Goal: Communication & Community: Ask a question

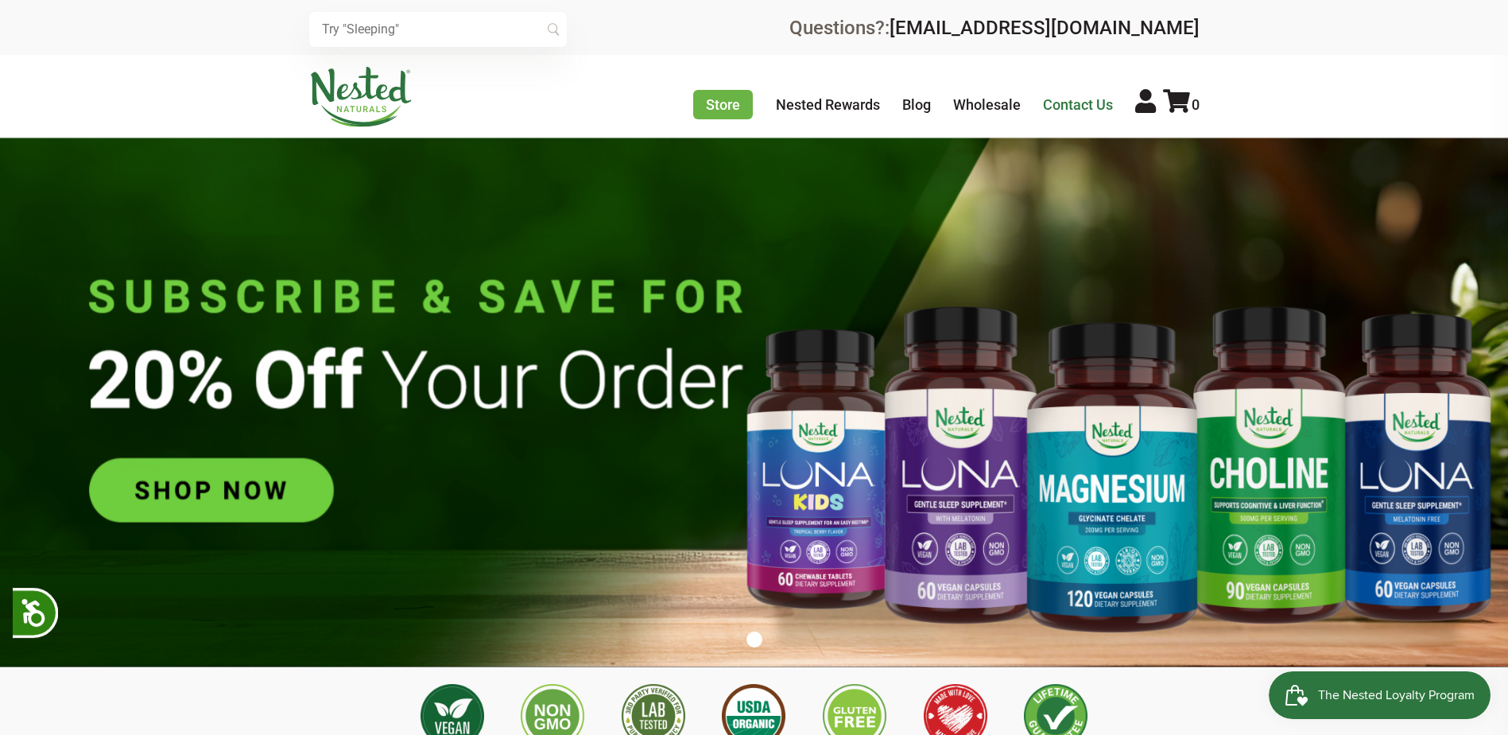
click at [1079, 104] on link "Contact Us" at bounding box center [1078, 104] width 70 height 17
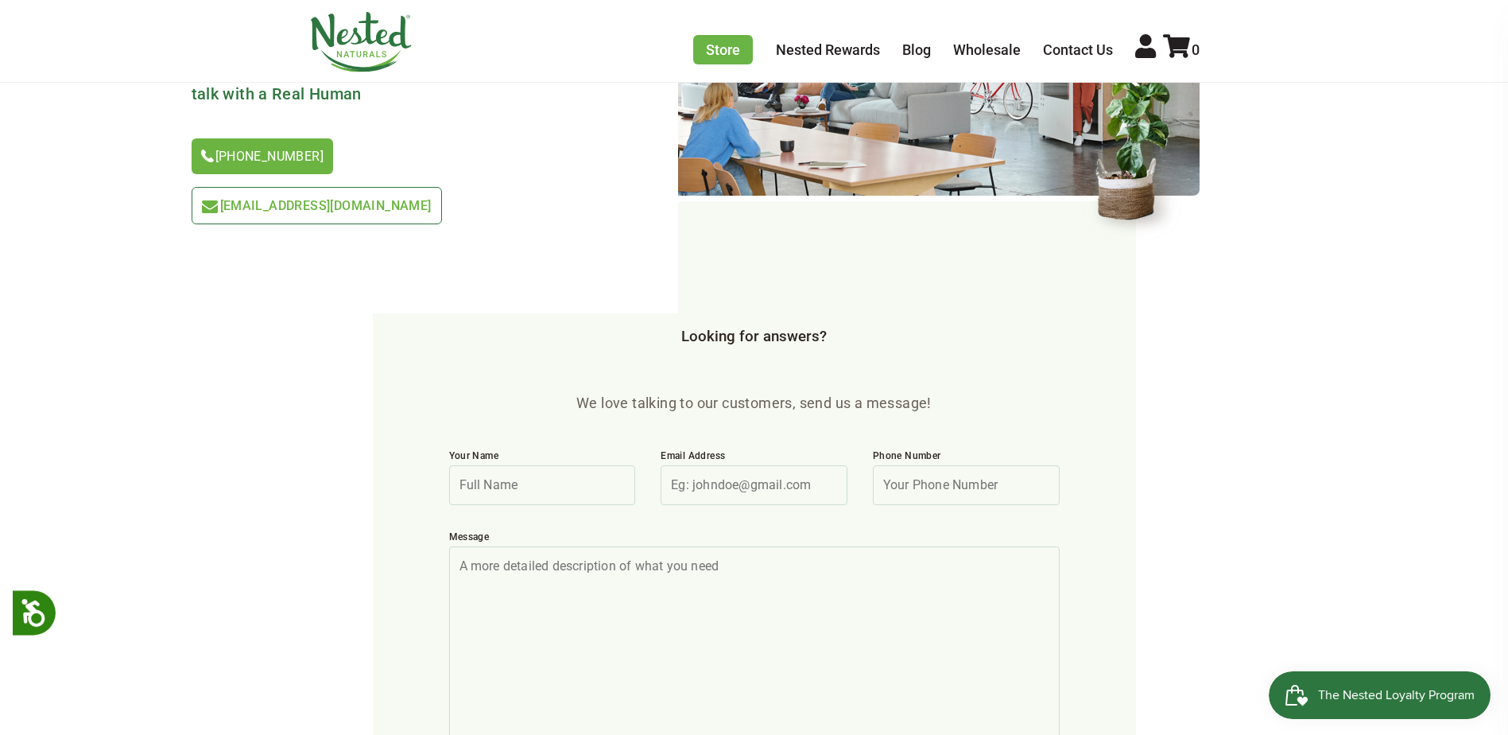
scroll to position [318, 0]
click at [471, 464] on input "Your Name" at bounding box center [542, 484] width 187 height 40
click at [564, 464] on input "[PERSON_NAME]" at bounding box center [542, 484] width 187 height 40
type input "A"
type input "[PERSON_NAME]"
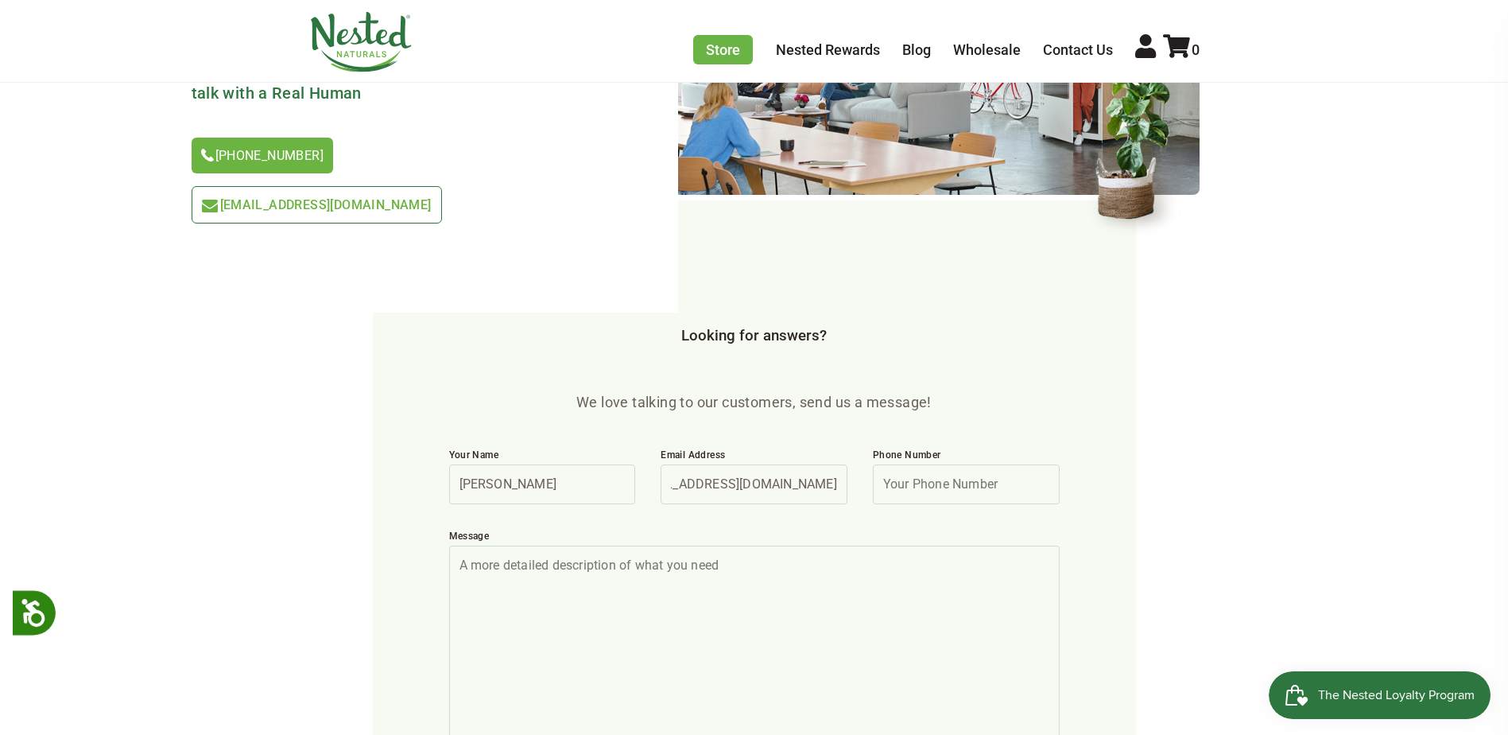
scroll to position [0, 93]
type input "[EMAIL_ADDRESS][DOMAIN_NAME]"
click at [916, 464] on input "Phone Number" at bounding box center [966, 484] width 187 height 40
click at [899, 464] on input "2078990886" at bounding box center [966, 484] width 187 height 40
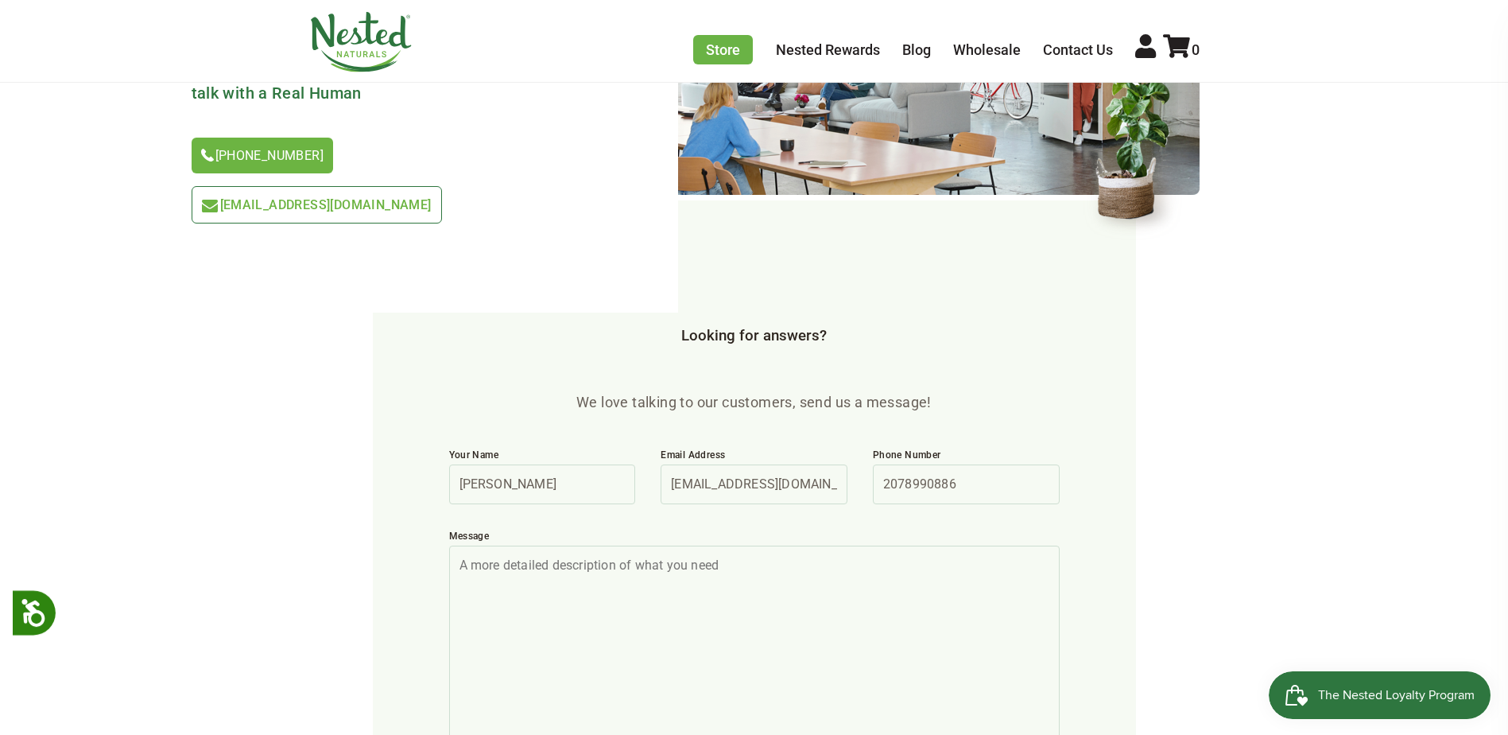
click at [906, 464] on input "2078990886" at bounding box center [966, 484] width 187 height 40
click at [931, 464] on input "207-8990886" at bounding box center [966, 484] width 187 height 40
type input "207-899-0886"
click at [471, 545] on textarea "Message" at bounding box center [754, 650] width 611 height 211
click at [753, 545] on textarea "We placed an order recently for 25 bottles" at bounding box center [754, 650] width 611 height 211
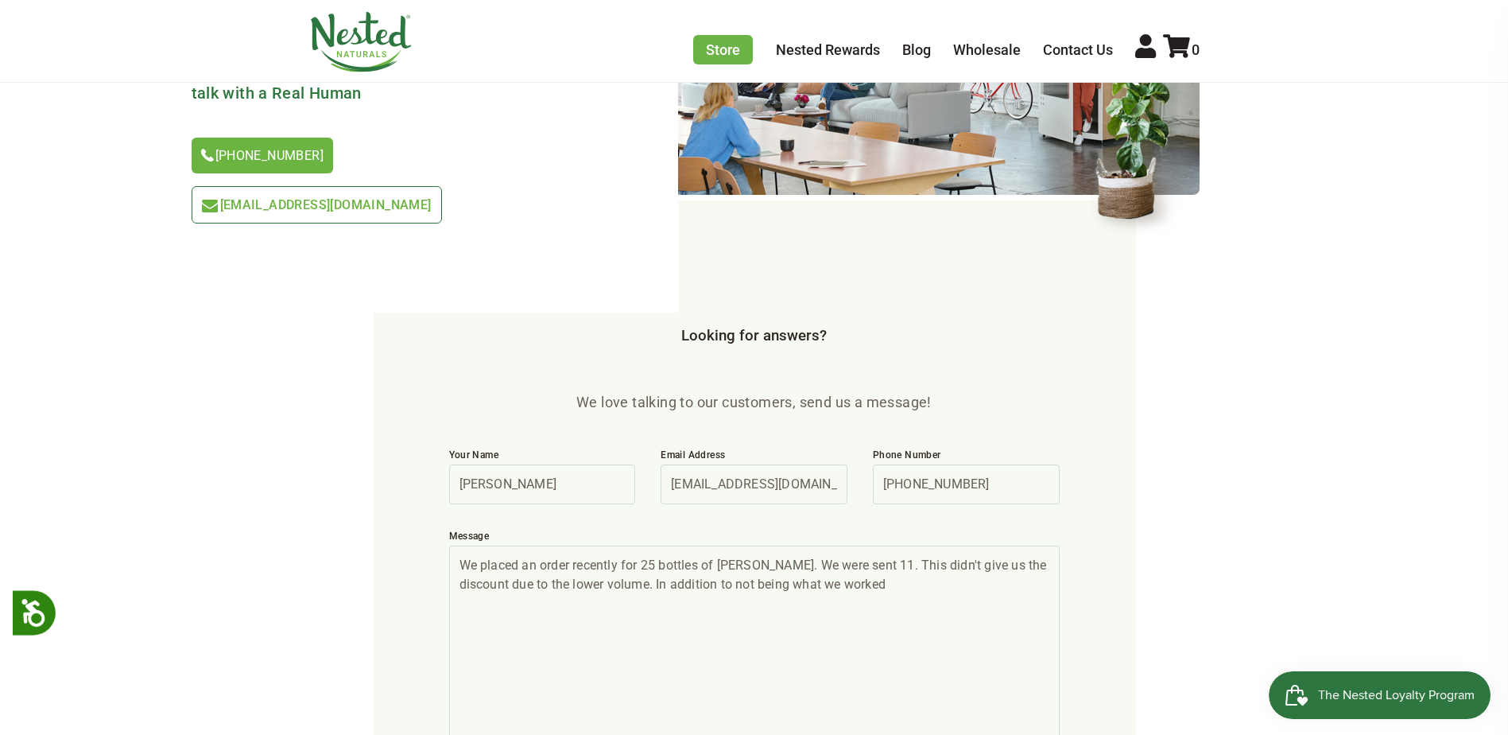
click at [610, 545] on textarea "We placed an order recently for 25 bottles of Luna. We were sent 11. This didn'…" at bounding box center [754, 650] width 611 height 211
click at [838, 545] on textarea "We placed an order recently for 25 bottles of Luna. We were sent 11. This didn'…" at bounding box center [754, 650] width 611 height 211
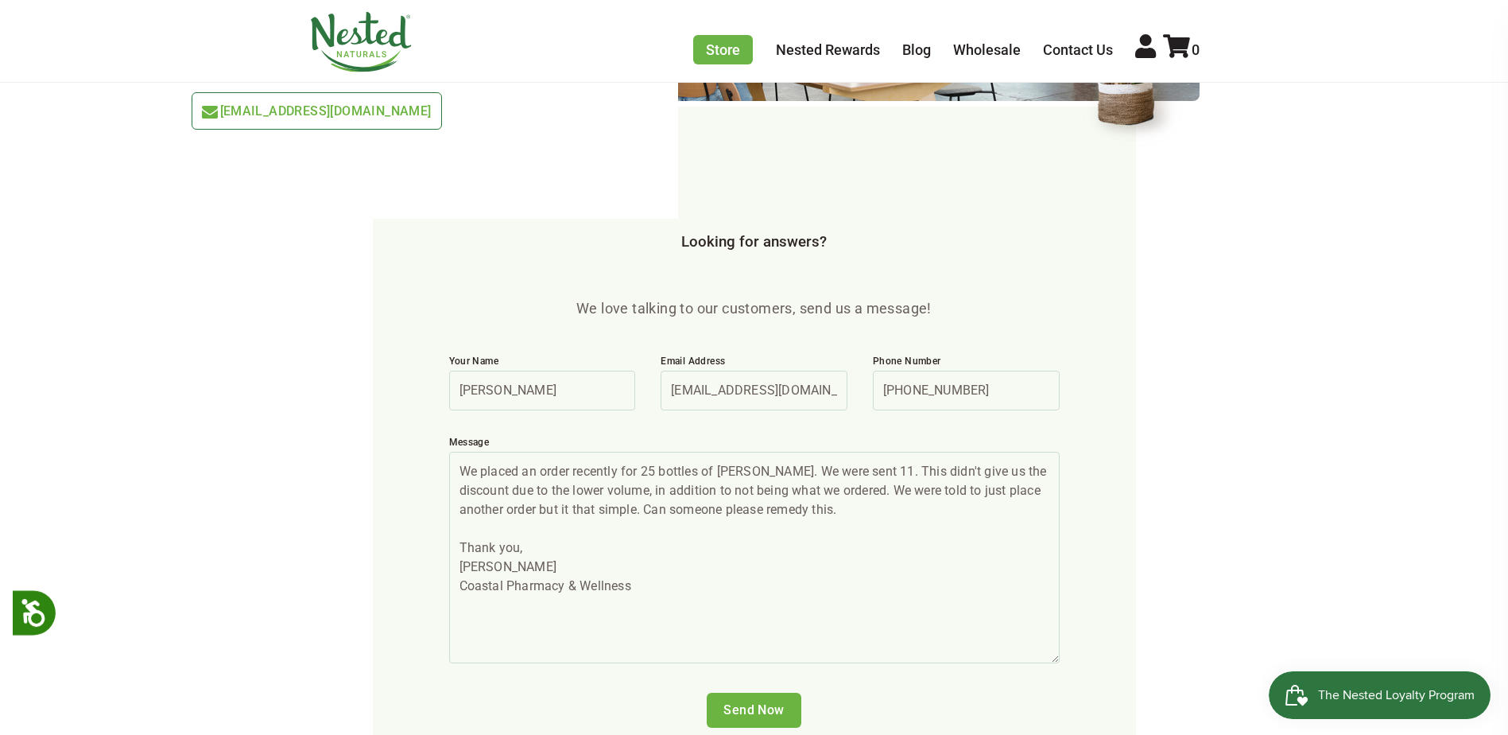
scroll to position [557, 0]
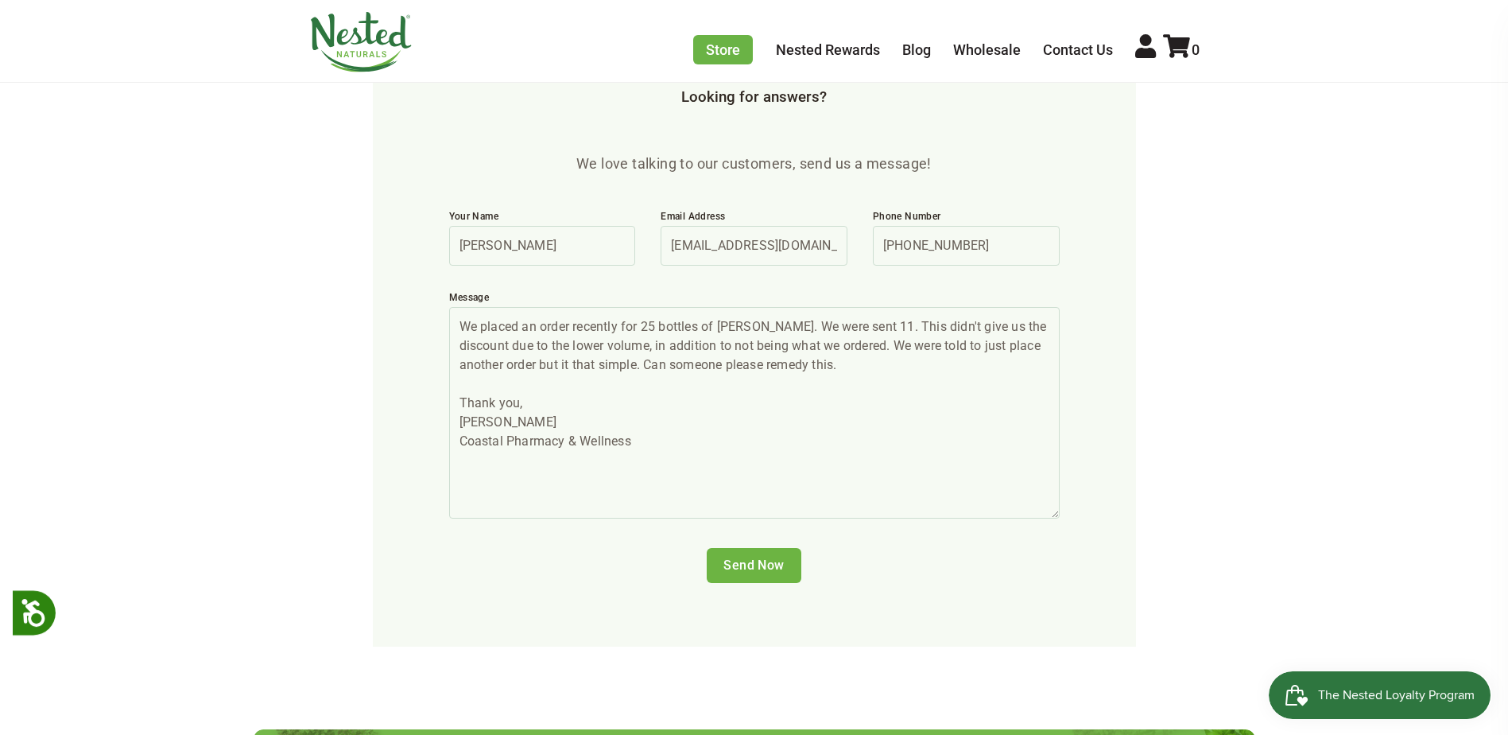
type textarea "We placed an order recently for 25 bottles of Luna. We were sent 11. This didn'…"
click at [738, 548] on input "Send Now" at bounding box center [754, 565] width 95 height 35
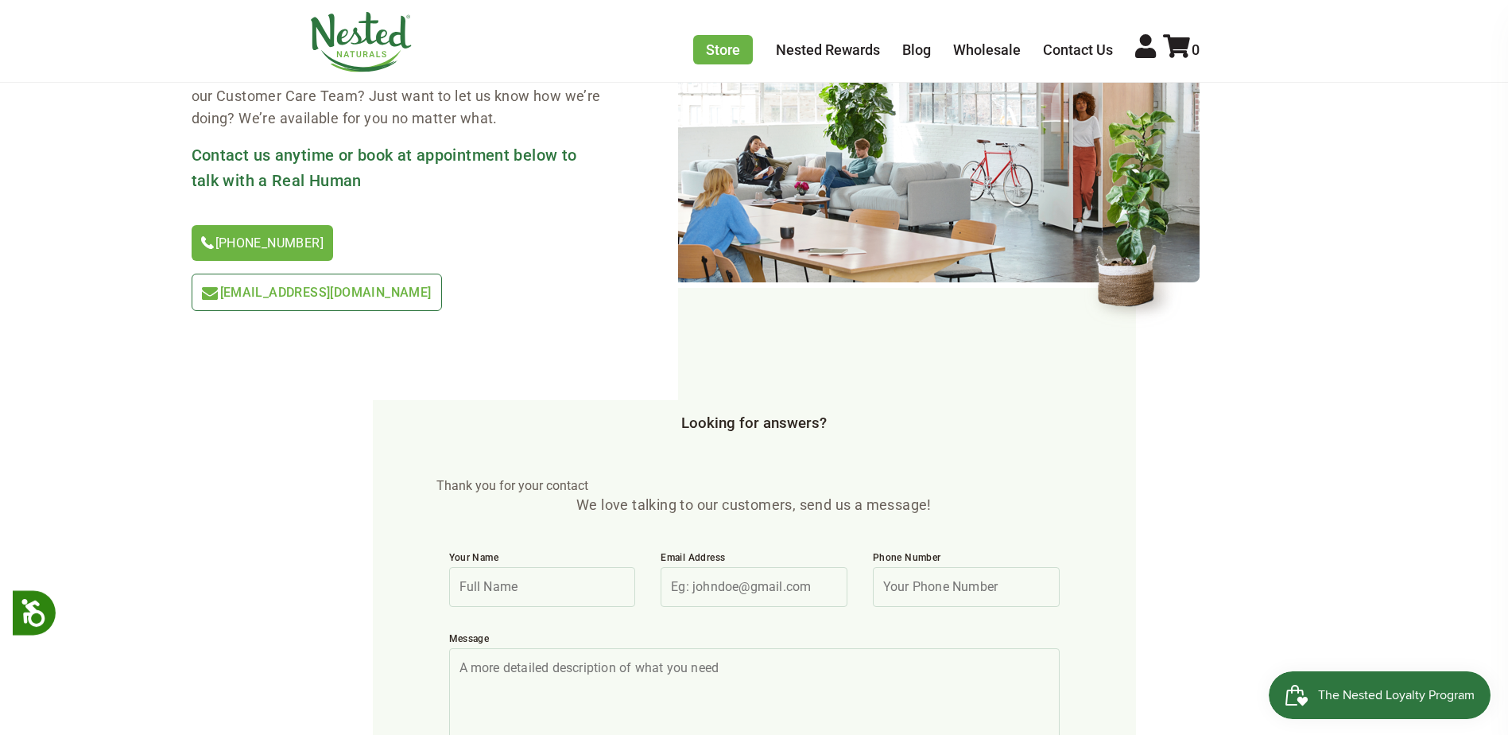
scroll to position [72, 0]
